Goal: Task Accomplishment & Management: Complete application form

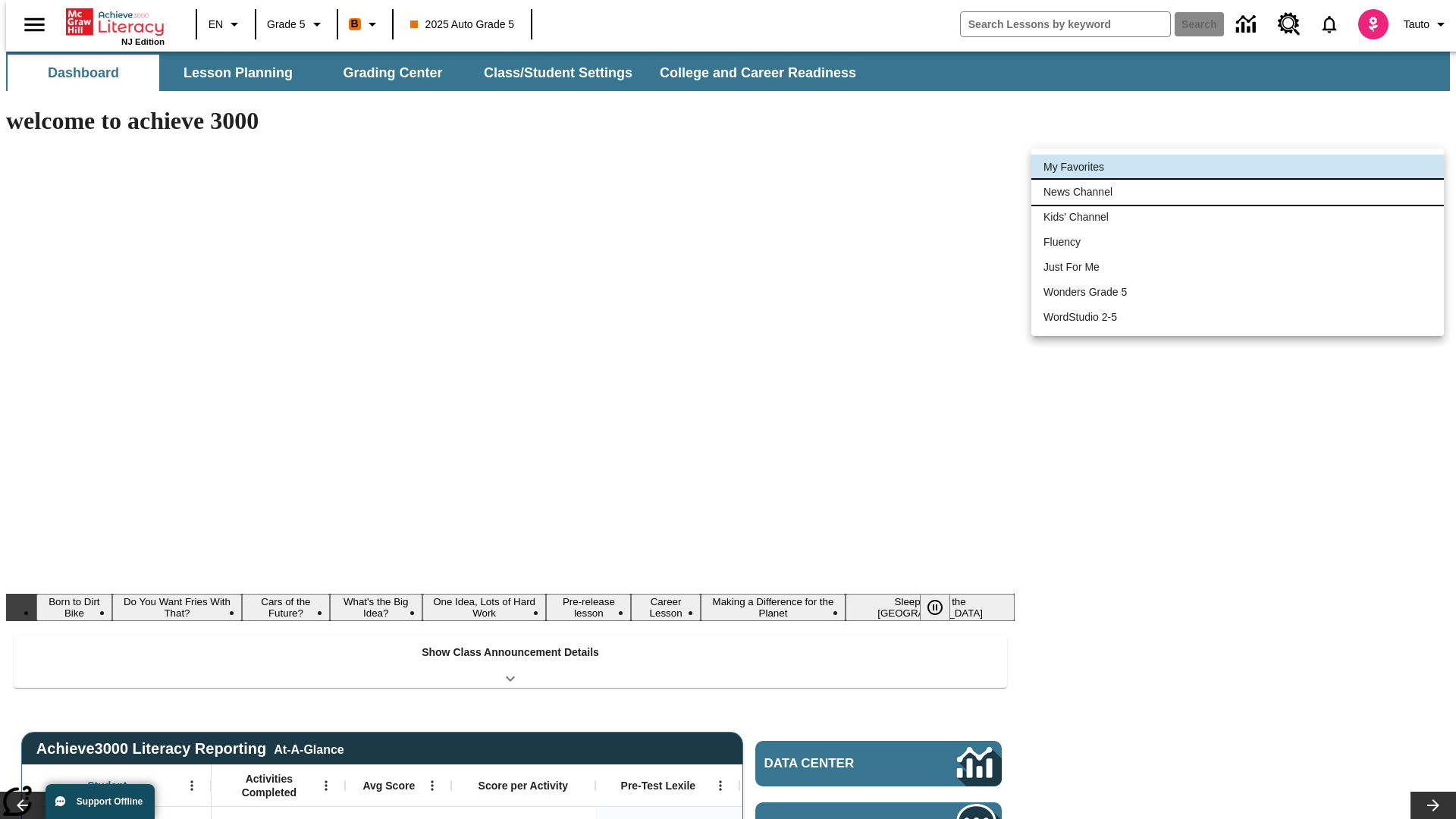
click at [1237, 191] on li "News Channel" at bounding box center [1237, 191] width 413 height 25
type input "120"
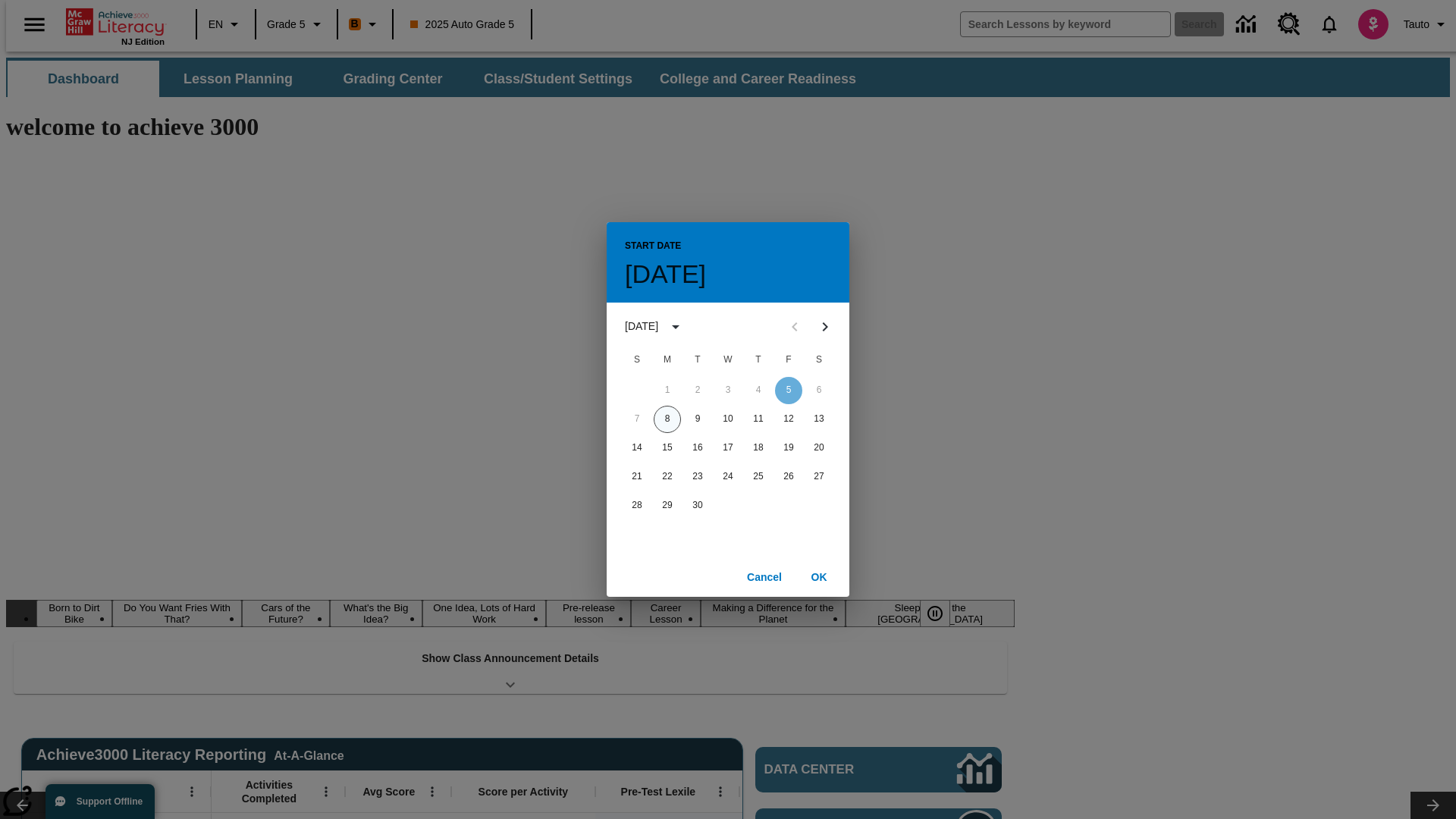
click at [668, 418] on button "8" at bounding box center [667, 418] width 27 height 27
click at [819, 576] on button "OK" at bounding box center [819, 577] width 49 height 28
